Goal: Find specific page/section: Find specific page/section

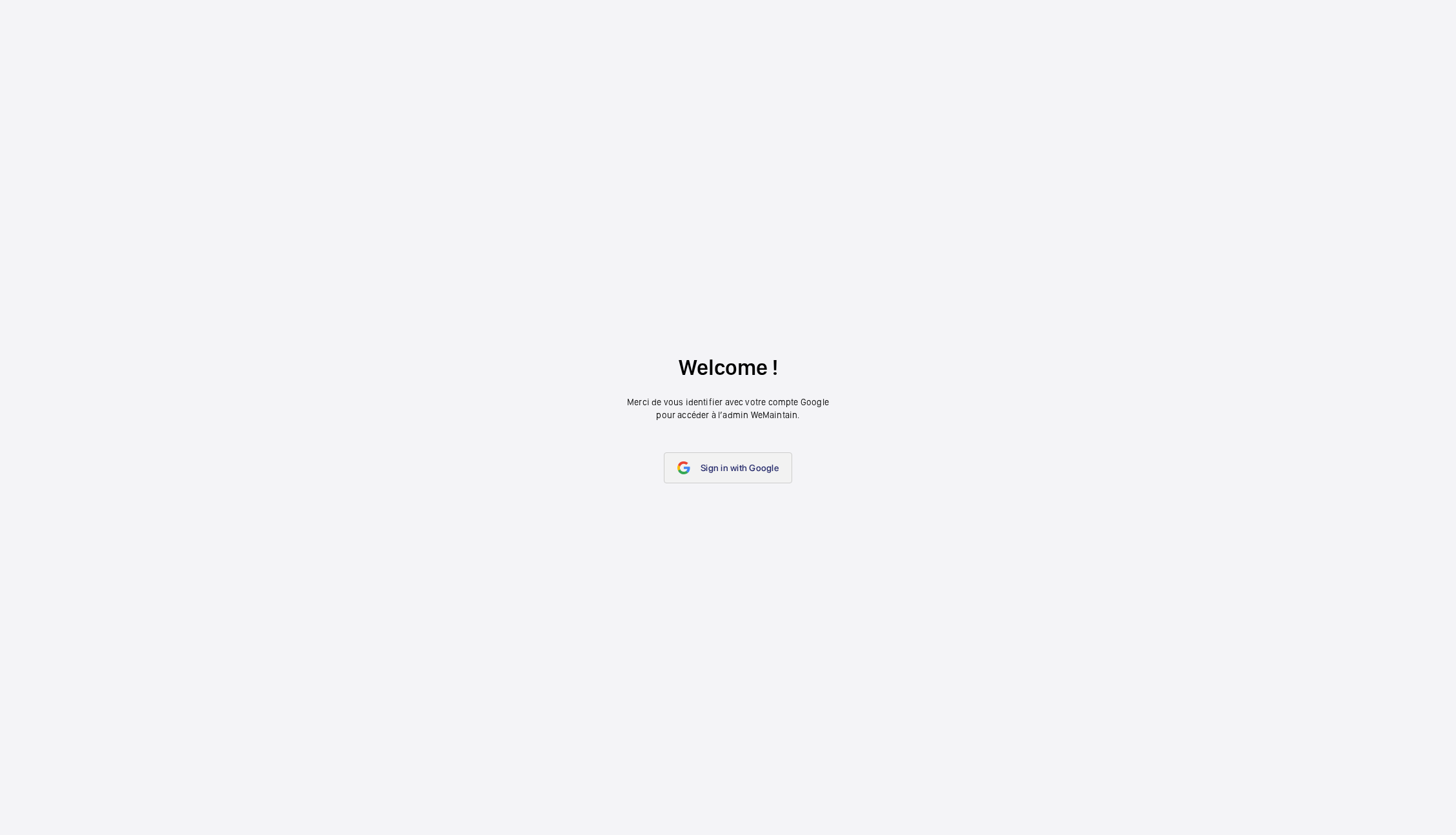
click at [710, 456] on link "Sign in with Google" at bounding box center [728, 468] width 129 height 31
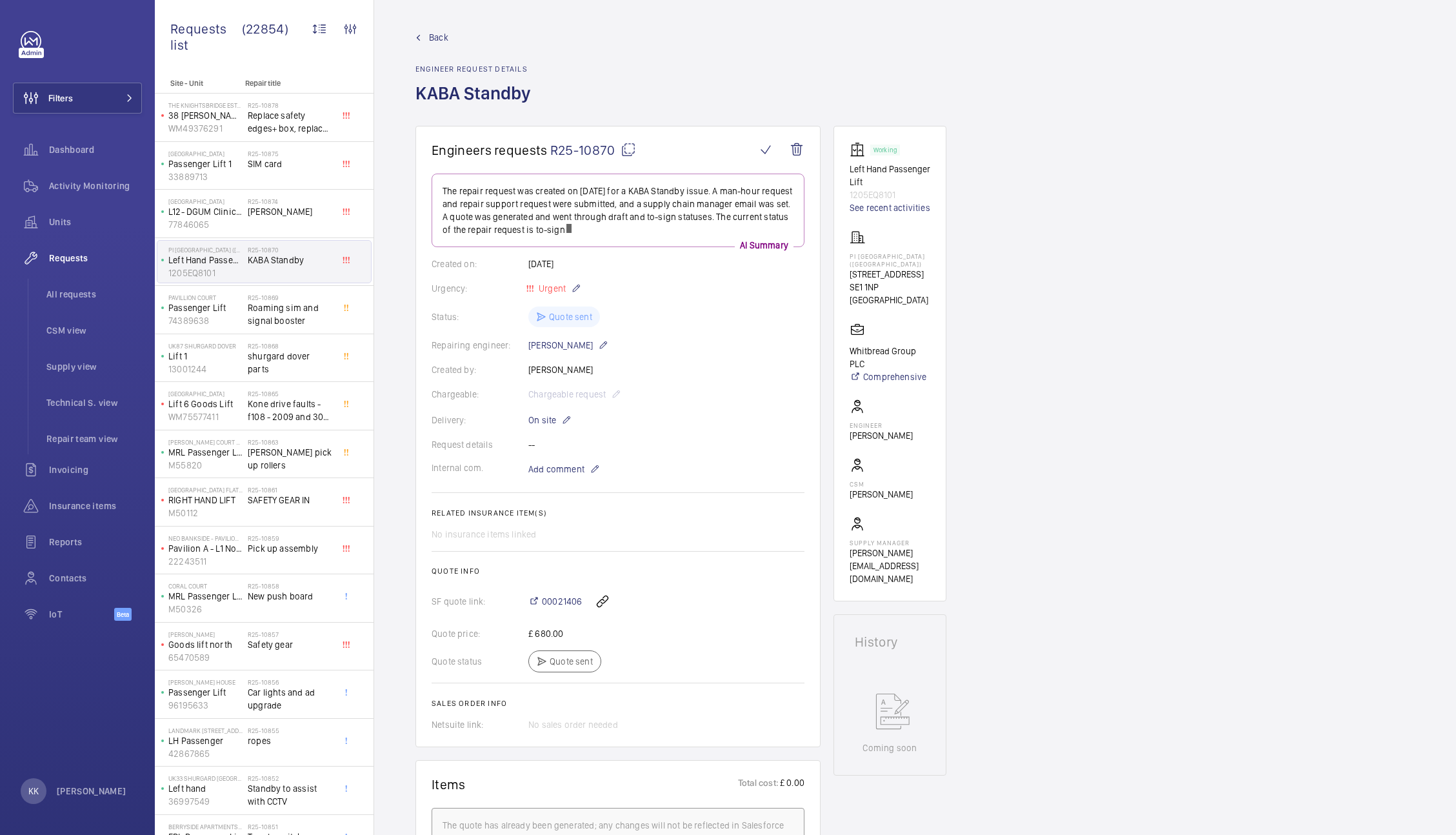
click at [591, 153] on span "R25-10870" at bounding box center [593, 150] width 86 height 16
